Goal: Find specific page/section: Find specific page/section

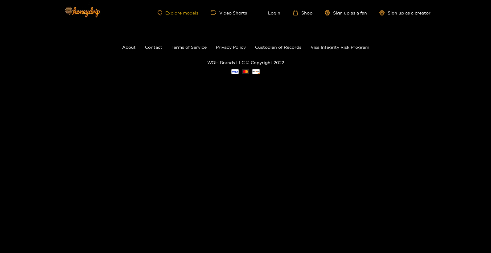
click at [169, 13] on link "Explore models" at bounding box center [178, 12] width 41 height 5
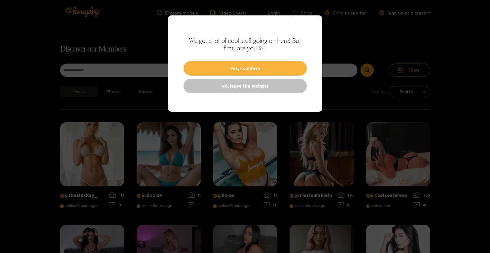
scroll to position [39, 0]
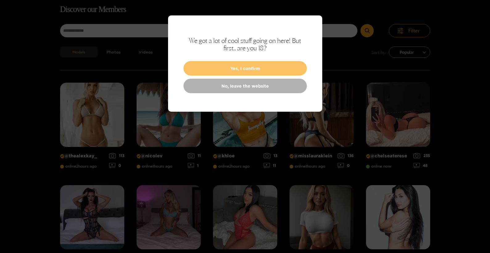
click at [253, 70] on button "Yes, I confirm" at bounding box center [244, 68] width 123 height 14
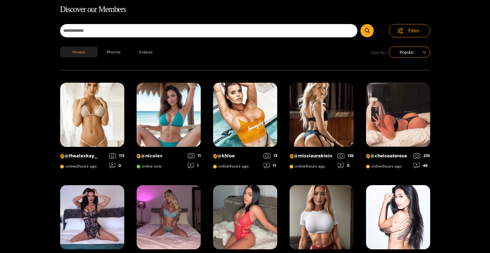
drag, startPoint x: 239, startPoint y: 38, endPoint x: 240, endPoint y: 25, distance: 12.7
click at [240, 25] on form at bounding box center [224, 32] width 329 height 16
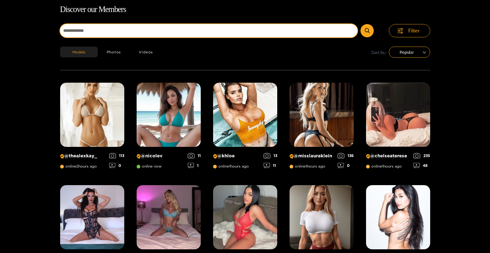
click at [240, 25] on input at bounding box center [209, 30] width 298 height 13
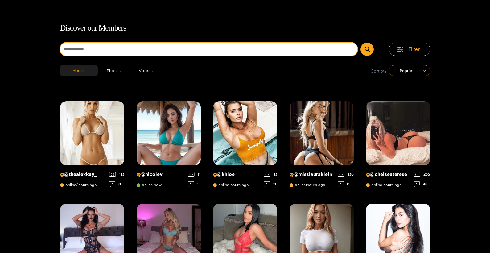
scroll to position [0, 0]
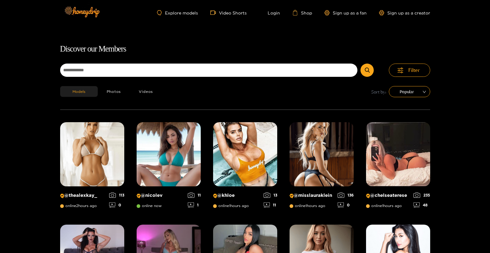
drag, startPoint x: 122, startPoint y: 80, endPoint x: 129, endPoint y: 75, distance: 8.5
click at [129, 75] on div "Filter" at bounding box center [245, 75] width 370 height 23
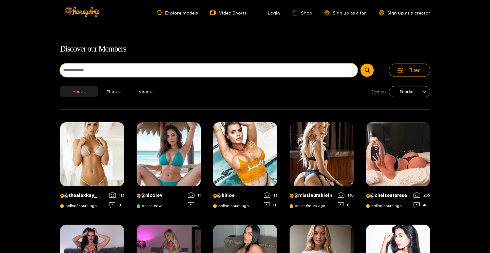
click at [129, 75] on input at bounding box center [209, 70] width 298 height 13
click at [360, 64] on button "submit" at bounding box center [366, 70] width 13 height 13
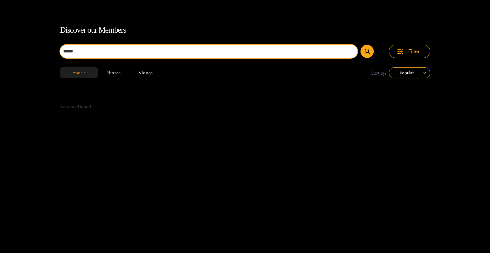
scroll to position [18, 0]
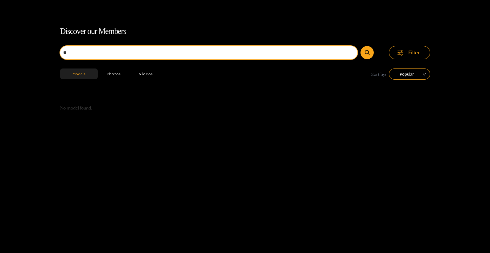
type input "*"
click at [360, 46] on button "submit" at bounding box center [366, 52] width 13 height 13
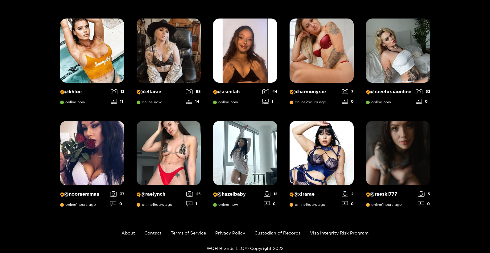
scroll to position [0, 0]
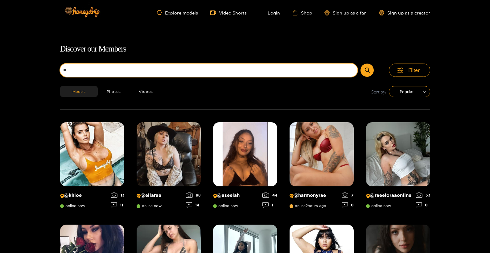
type input "*"
type input "******"
click at [360, 64] on button "submit" at bounding box center [366, 70] width 13 height 13
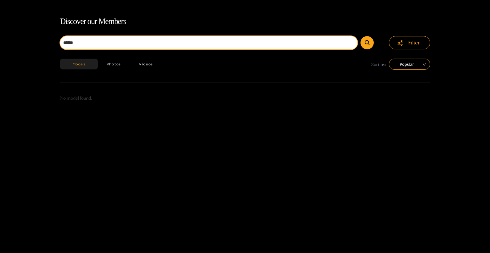
scroll to position [39, 0]
